Goal: Task Accomplishment & Management: Manage account settings

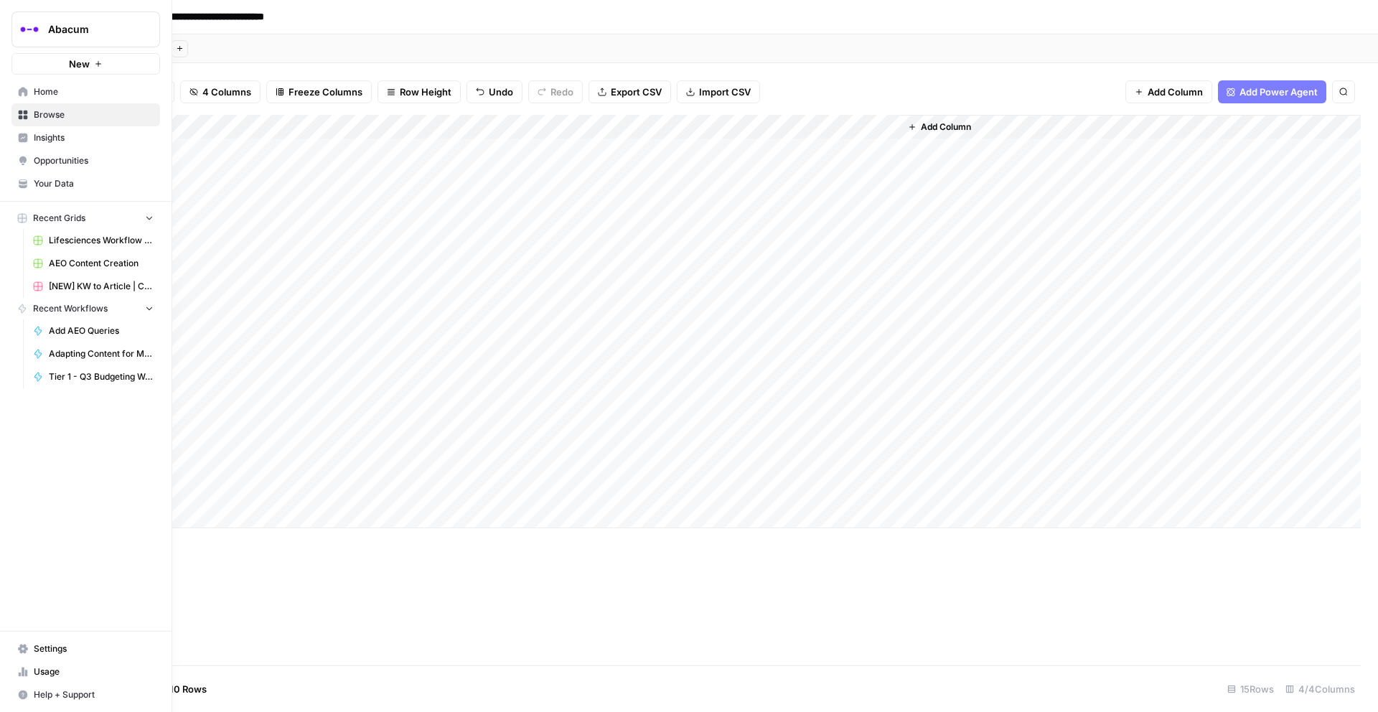
click at [52, 183] on span "Your Data" at bounding box center [94, 183] width 120 height 13
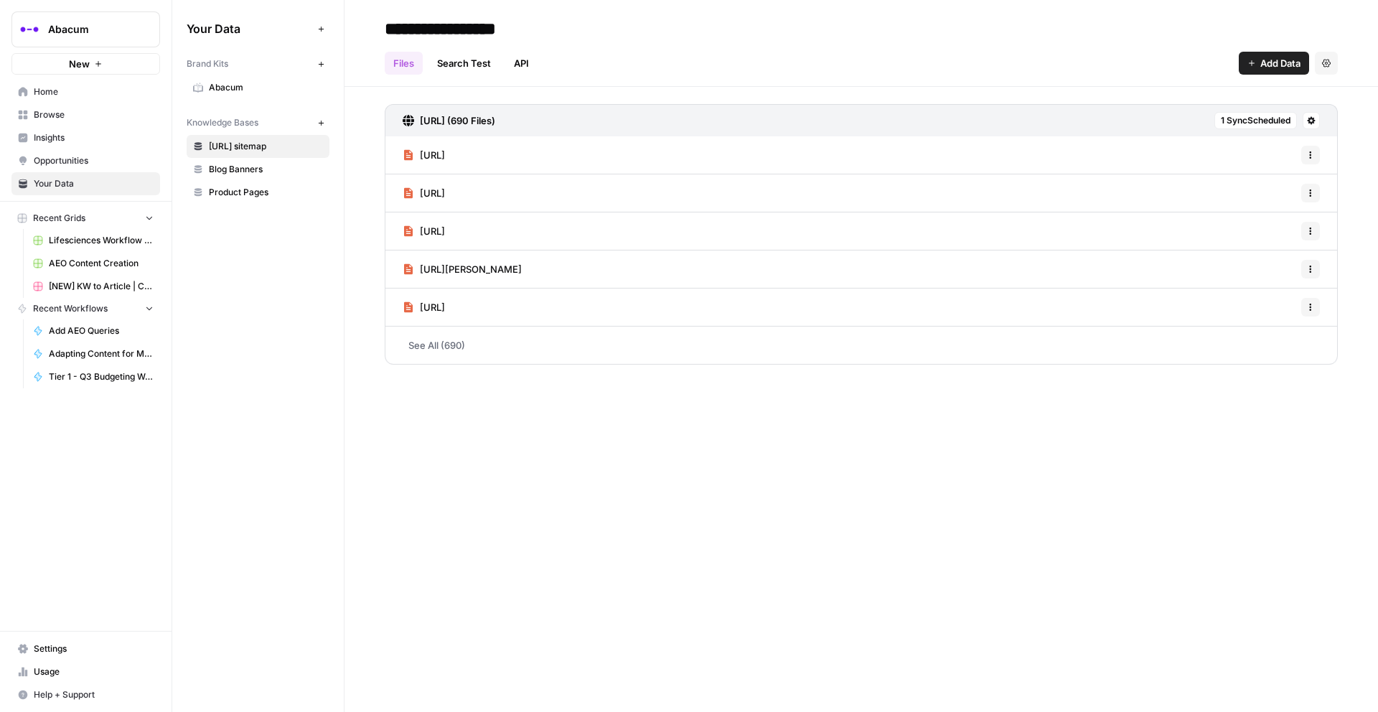
click at [56, 92] on span "Home" at bounding box center [94, 91] width 120 height 13
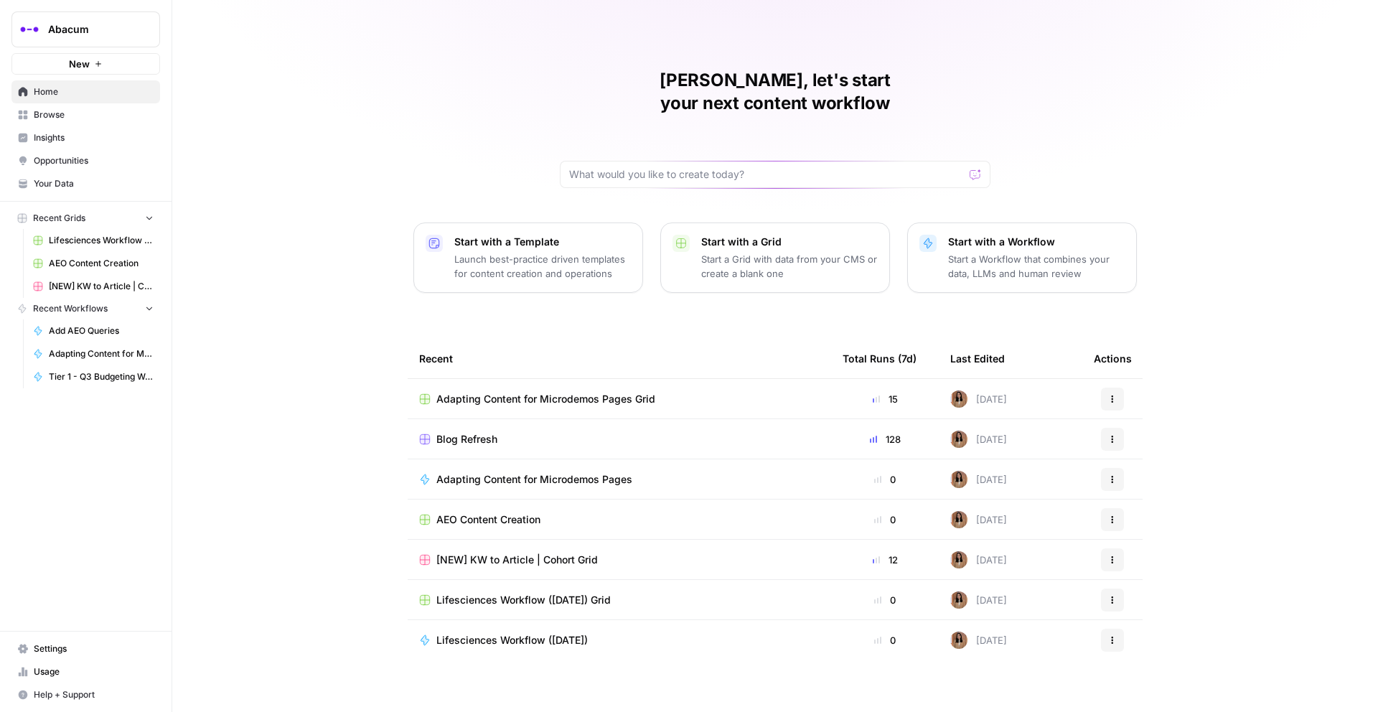
click at [47, 653] on span "Settings" at bounding box center [94, 648] width 120 height 13
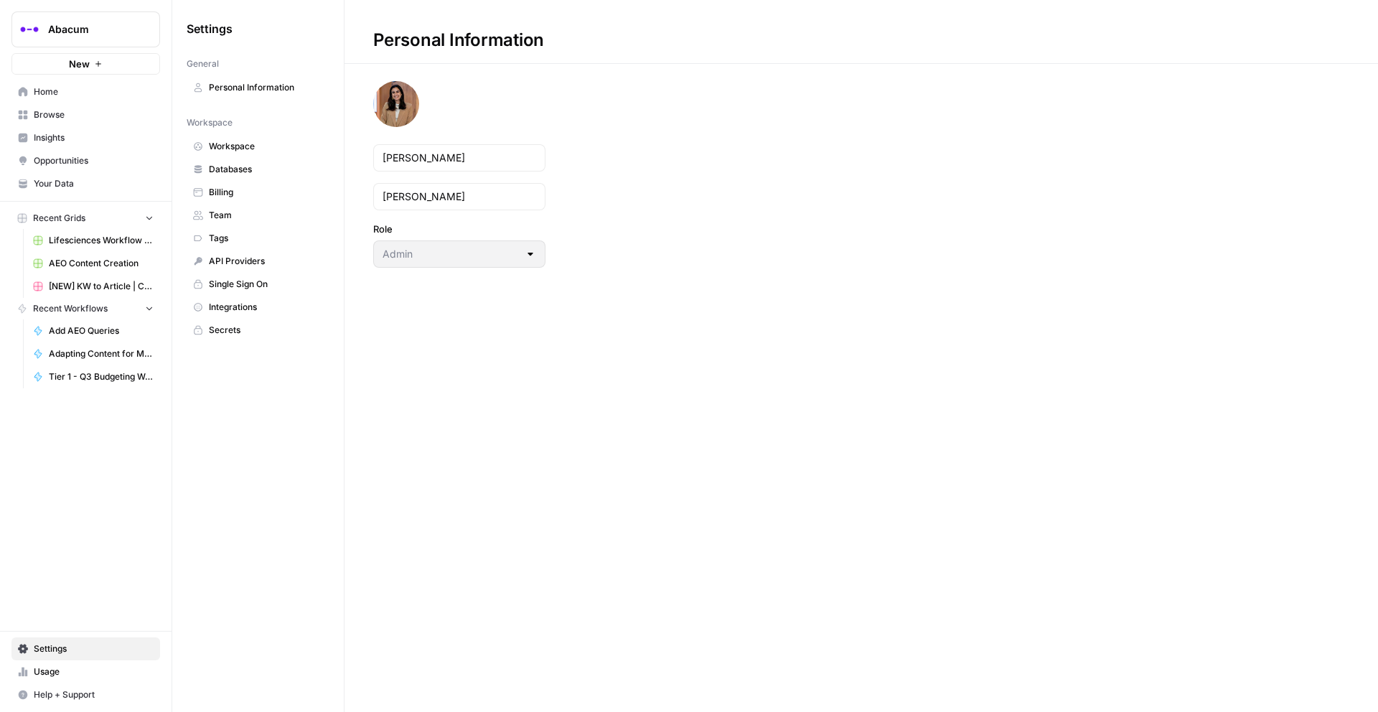
click at [228, 186] on span "Billing" at bounding box center [266, 192] width 114 height 13
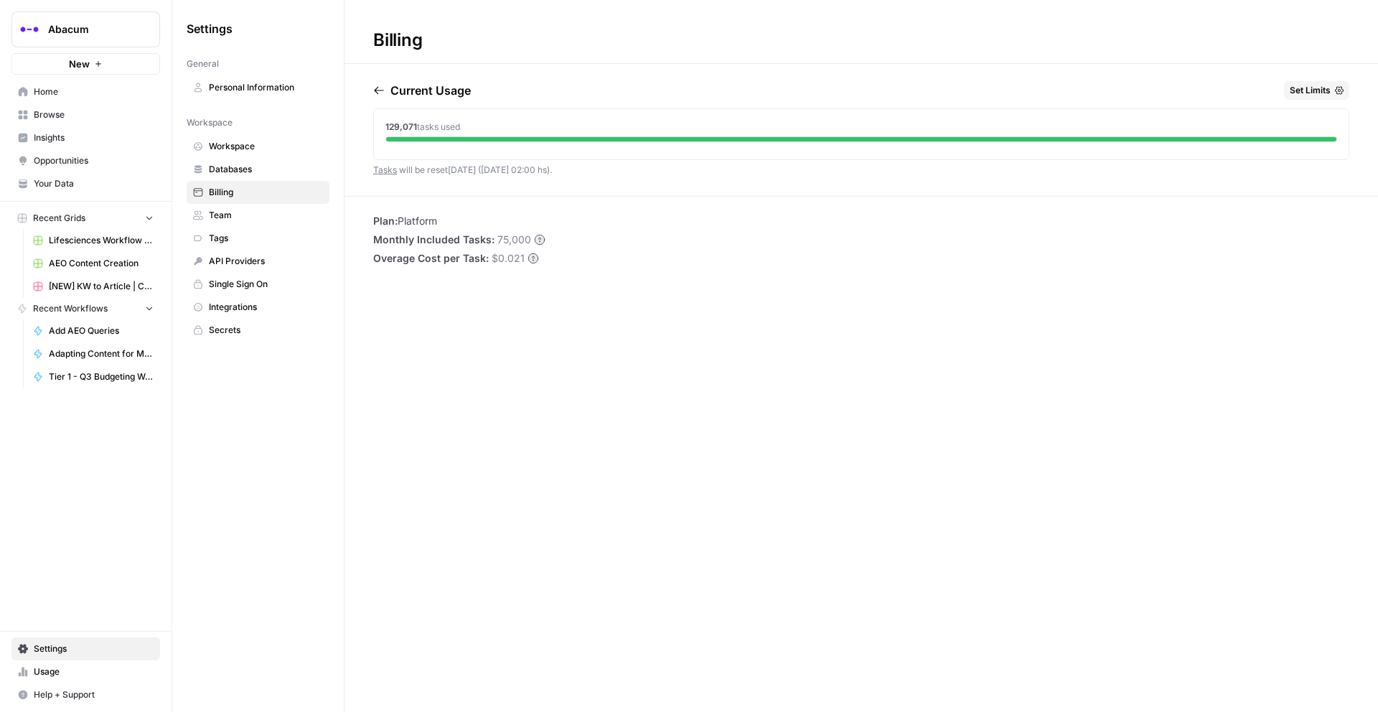
drag, startPoint x: 465, startPoint y: 127, endPoint x: 367, endPoint y: 126, distance: 98.4
click at [367, 126] on div "Current Usage Set Limits 129,071 tasks used Tasks will be reset [DATE] ([DATE] …" at bounding box center [862, 138] width 1034 height 115
click at [55, 670] on span "Usage" at bounding box center [94, 671] width 120 height 13
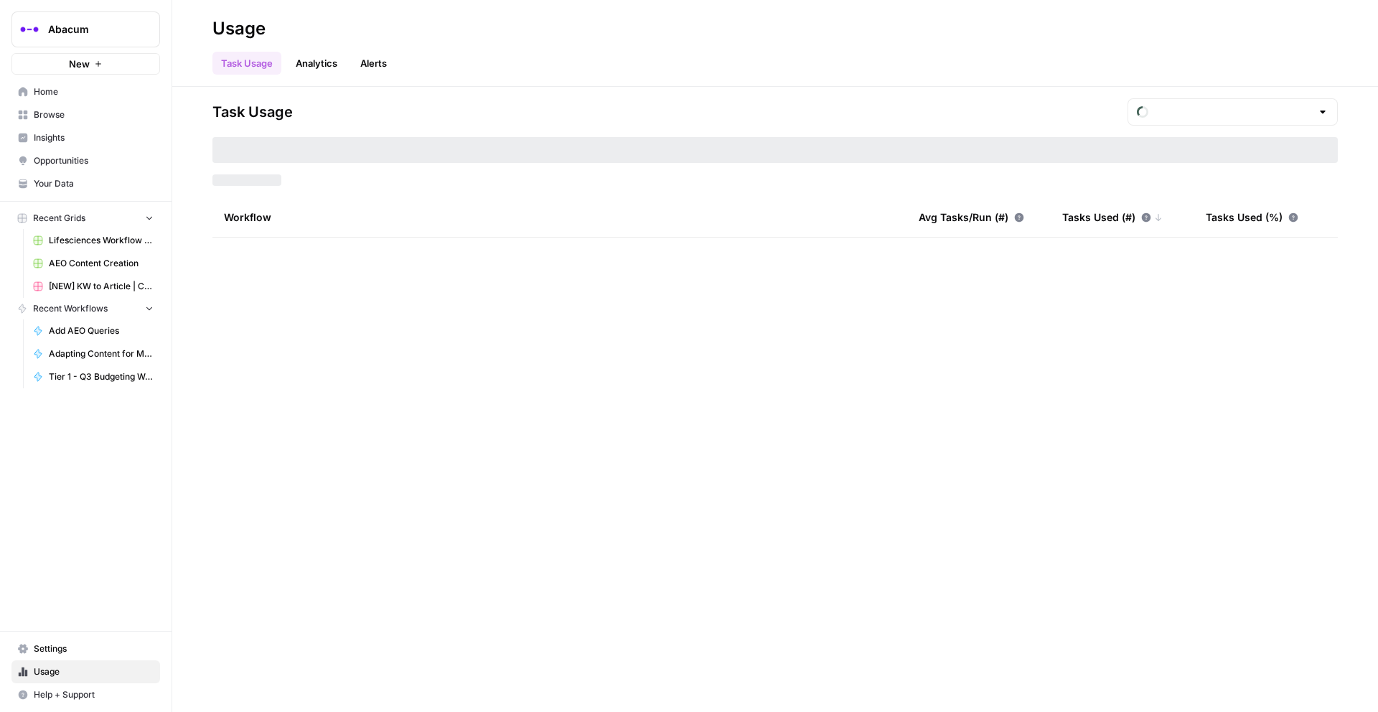
type input "September Tasks"
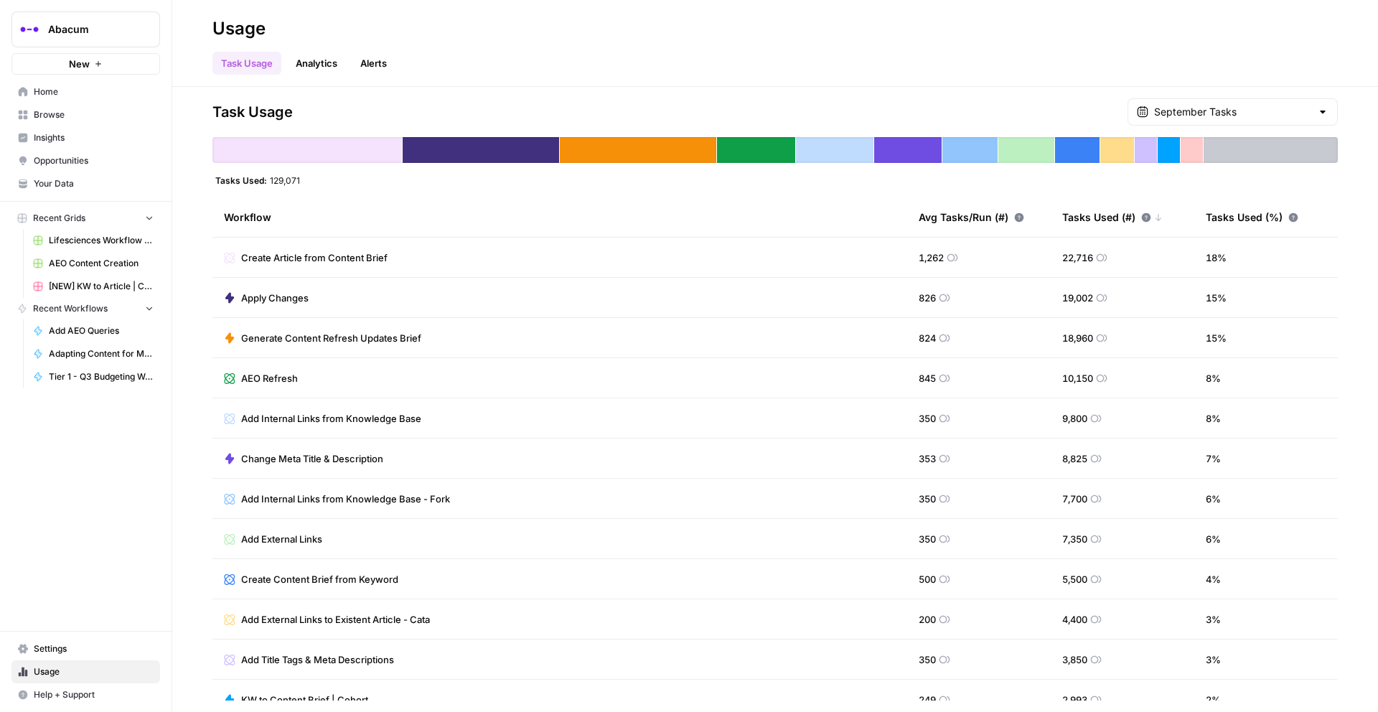
click at [1262, 123] on div "September Tasks" at bounding box center [1233, 111] width 210 height 27
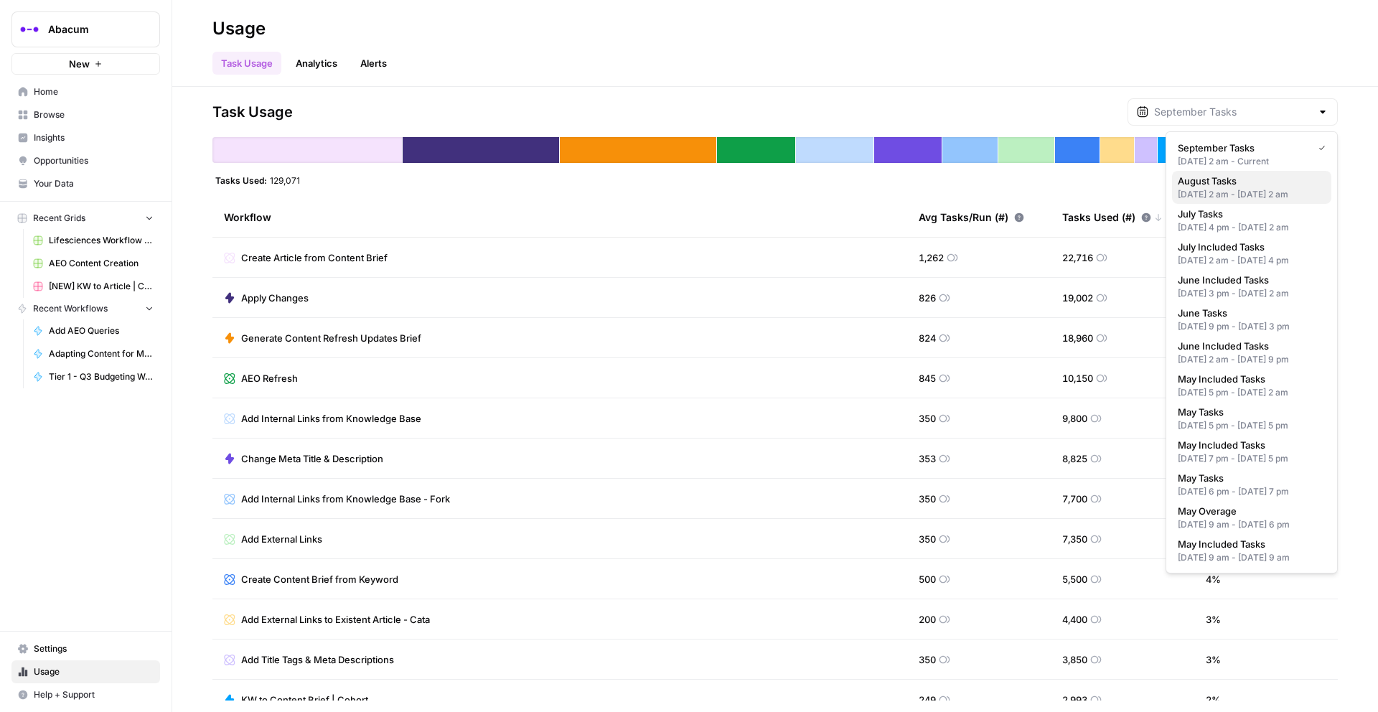
click at [1209, 194] on div "[DATE] 2 am - [DATE] 2 am" at bounding box center [1252, 194] width 148 height 13
type input "August Tasks"
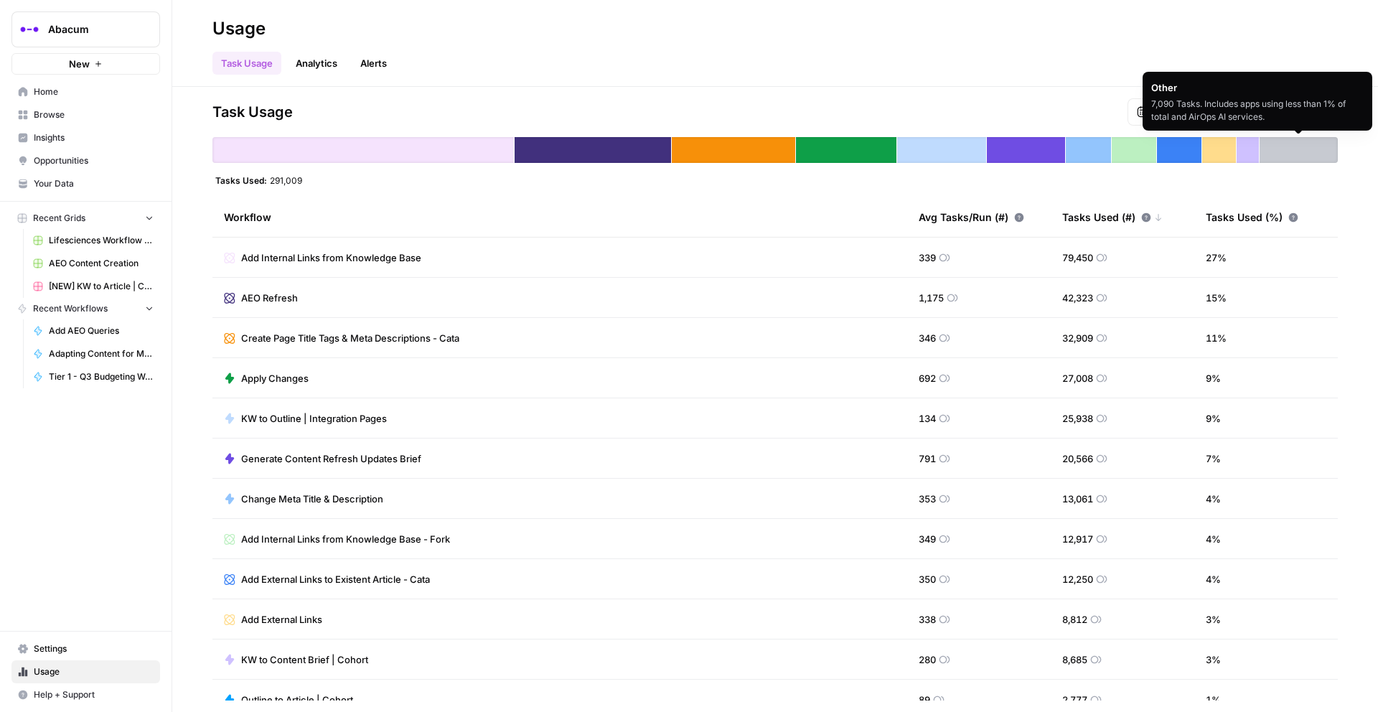
click at [1240, 115] on div "7,090 Tasks. Includes apps using less than 1% of total and AirOps AI services." at bounding box center [1257, 111] width 212 height 26
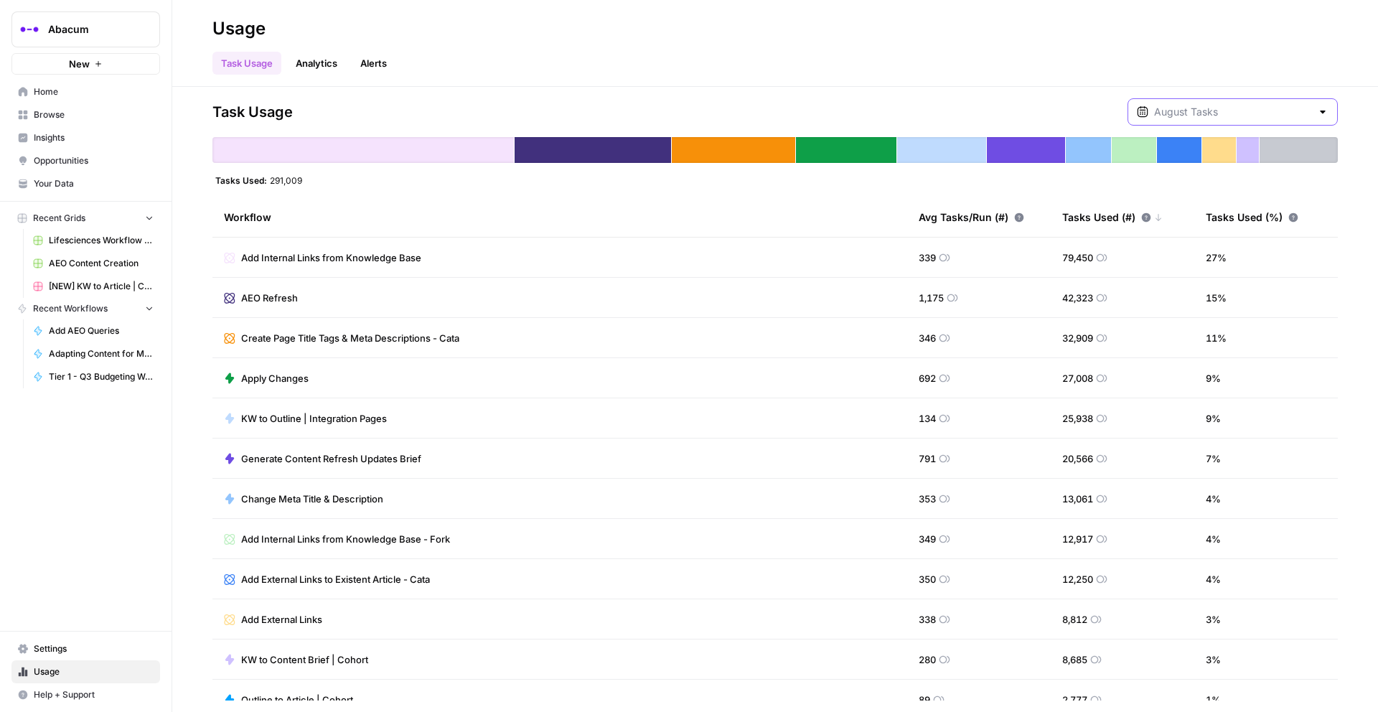
click at [1192, 108] on input "text" at bounding box center [1232, 112] width 157 height 14
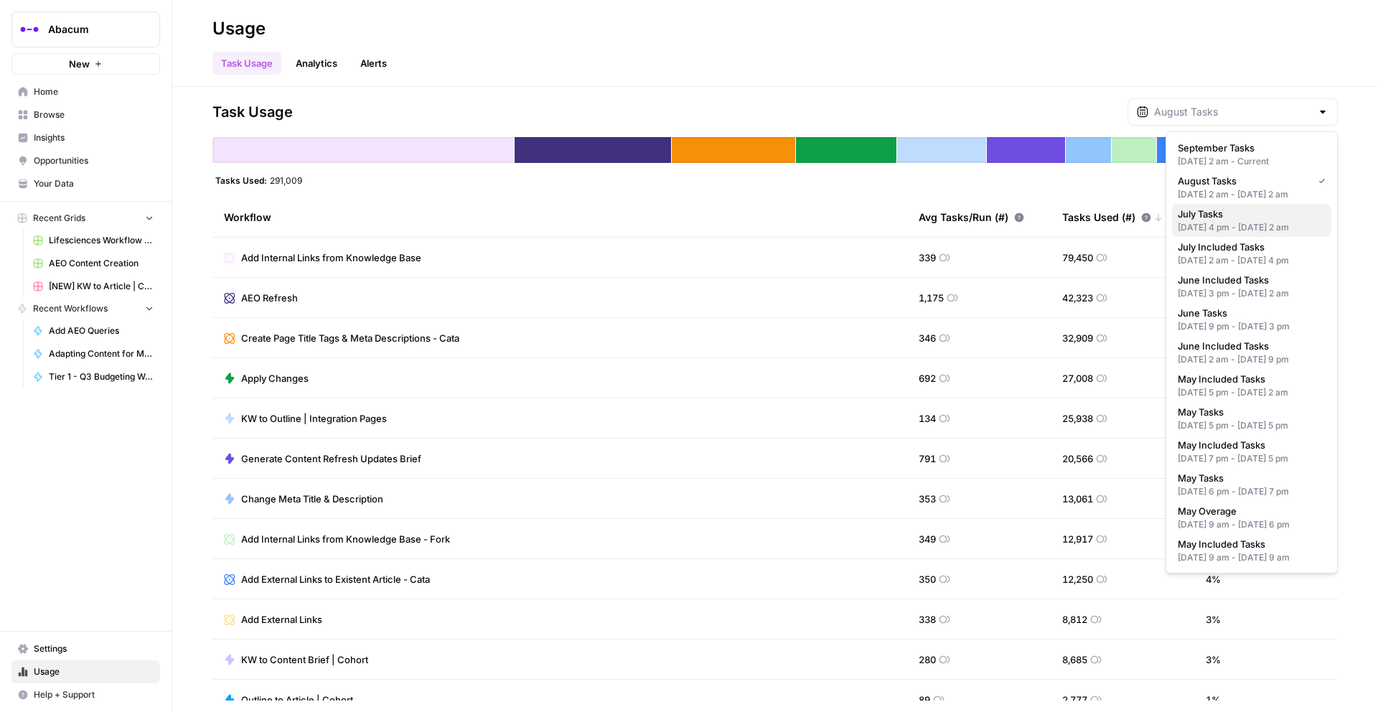
click at [1197, 221] on span "July Tasks" at bounding box center [1249, 214] width 142 height 14
type input "July Tasks"
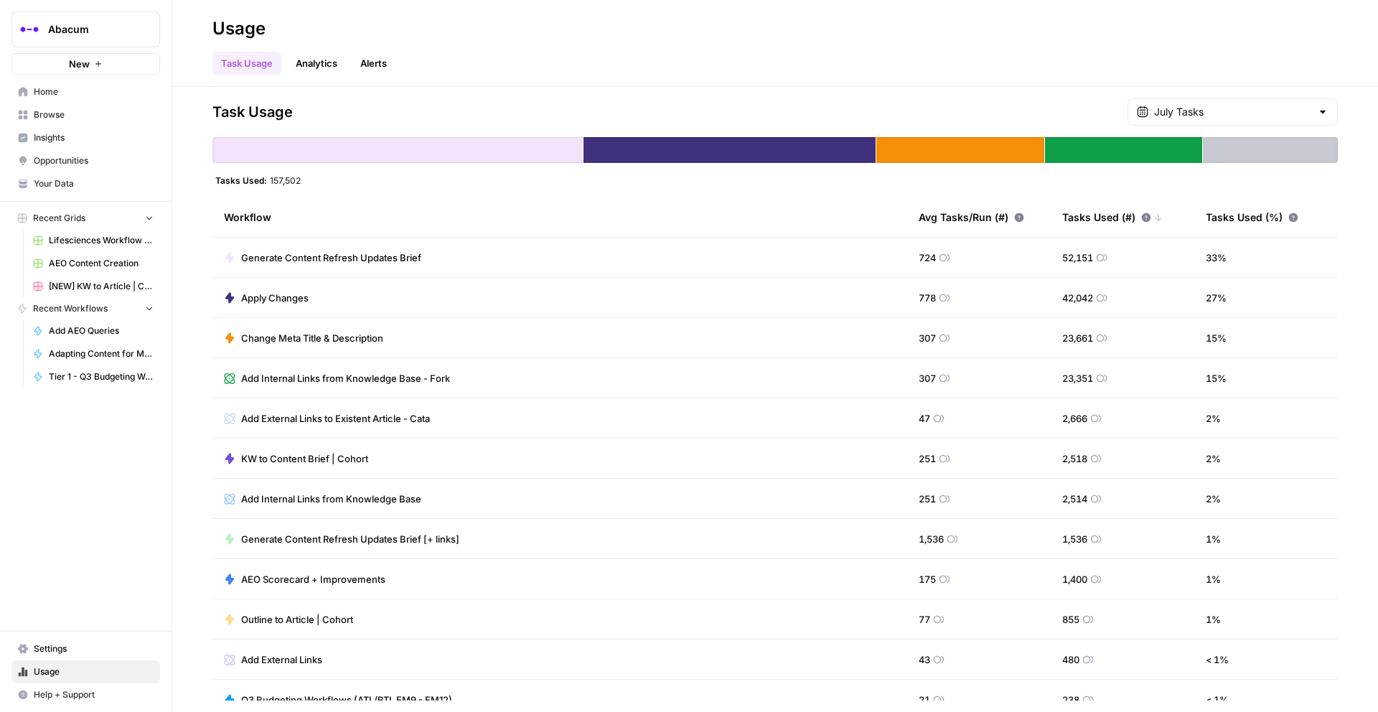
click at [1225, 113] on div "16,297 Tasks. Includes apps using less than 1% of total and AirOps AI services." at bounding box center [1258, 110] width 198 height 24
click at [1195, 111] on input "text" at bounding box center [1232, 112] width 157 height 14
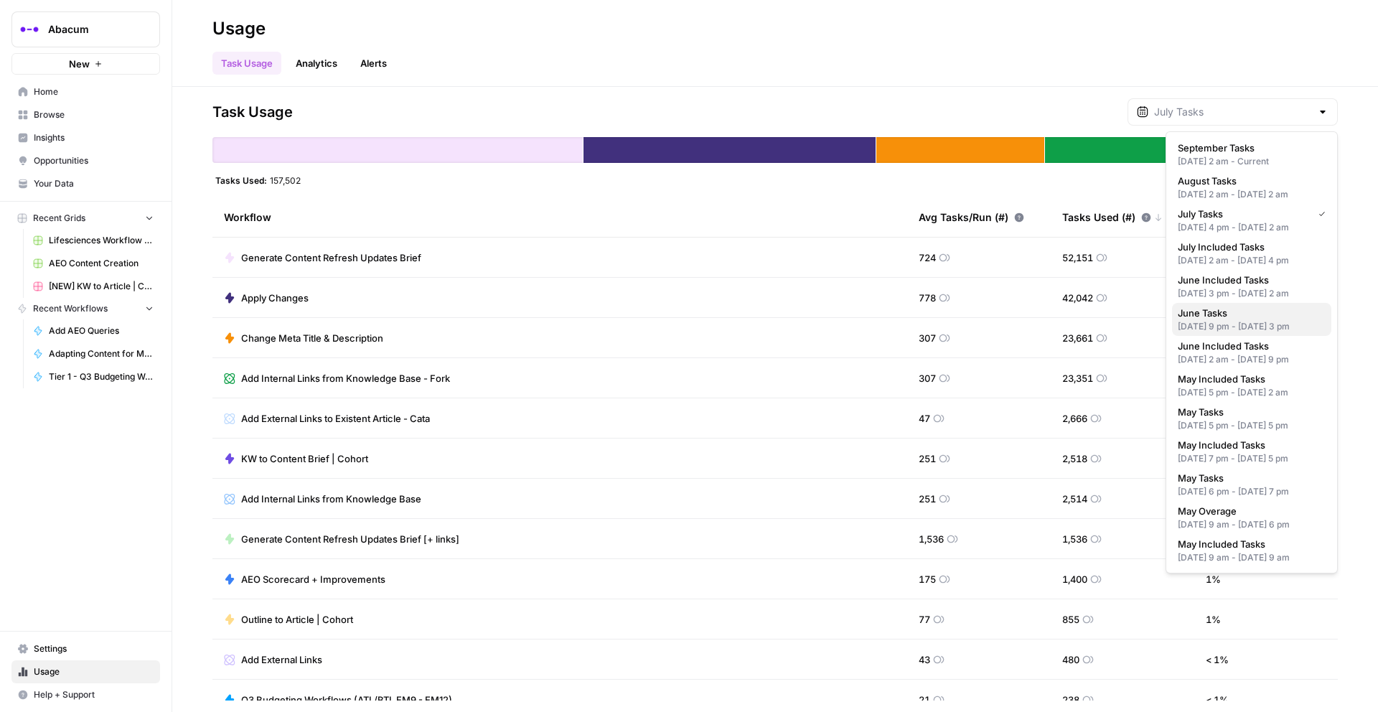
click at [1195, 333] on div "[DATE] 9 pm - [DATE] 3 pm" at bounding box center [1252, 326] width 148 height 13
type input "June Tasks"
